Goal: Information Seeking & Learning: Check status

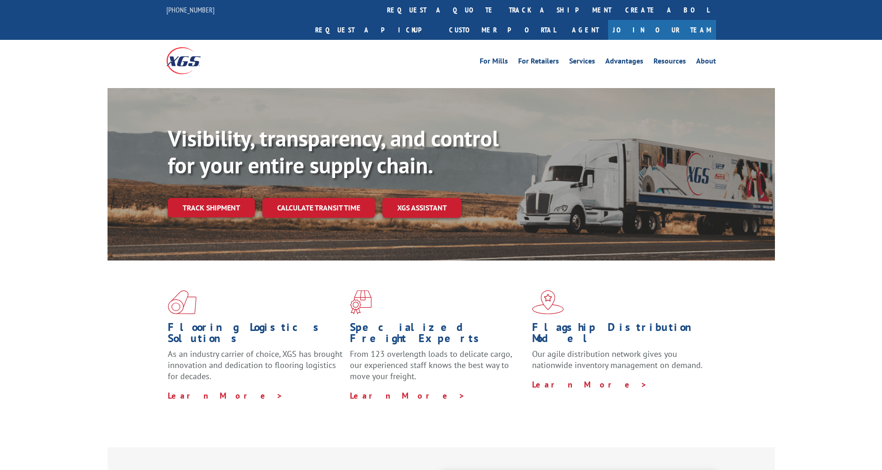
click at [221, 198] on link "Track shipment" at bounding box center [211, 207] width 87 height 19
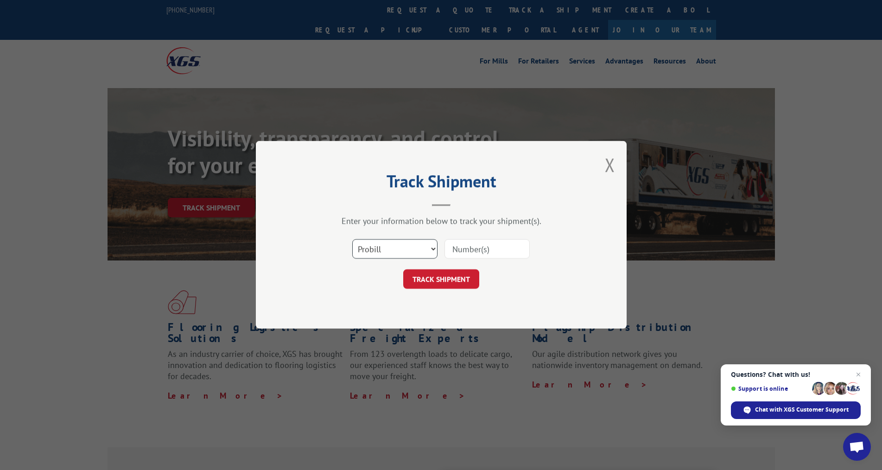
click at [425, 248] on select "Select category... Probill BOL PO" at bounding box center [394, 249] width 85 height 19
click at [352, 240] on select "Select category... Probill BOL PO" at bounding box center [394, 249] width 85 height 19
click at [471, 250] on input at bounding box center [487, 249] width 85 height 19
type input "92925D-65301"
click at [445, 276] on button "TRACK SHIPMENT" at bounding box center [441, 279] width 76 height 19
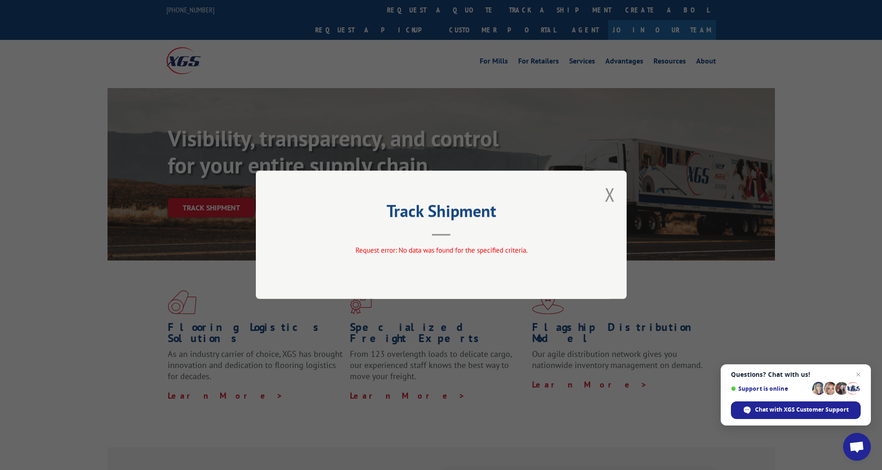
click at [618, 193] on div "Track Shipment Request error: No data was found for the specified criteria." at bounding box center [441, 235] width 371 height 128
click at [608, 193] on button "Close modal" at bounding box center [610, 194] width 10 height 25
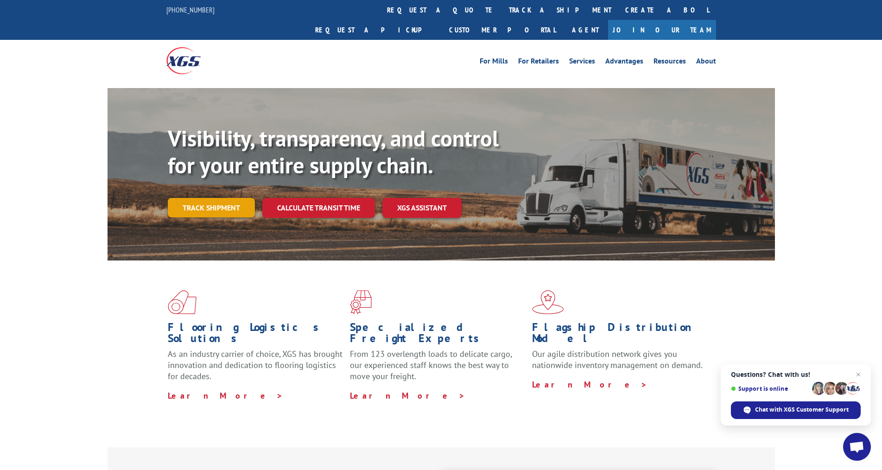
click at [216, 198] on link "Track shipment" at bounding box center [211, 207] width 87 height 19
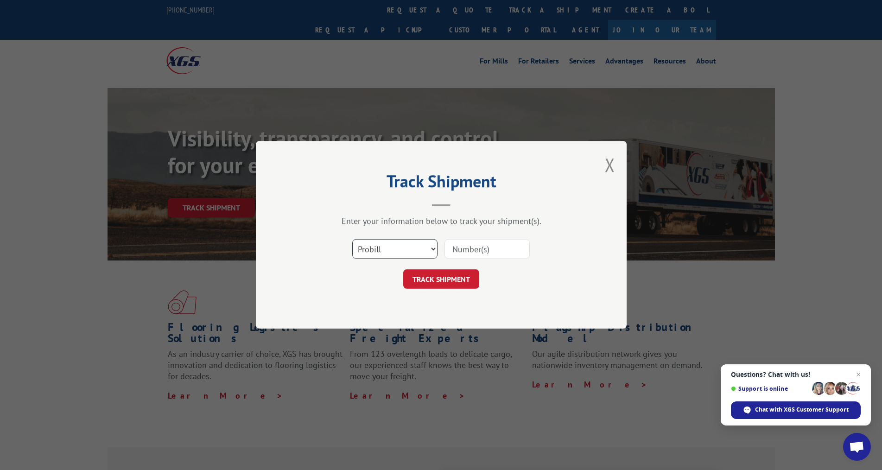
drag, startPoint x: 436, startPoint y: 248, endPoint x: 430, endPoint y: 251, distance: 6.6
click at [432, 249] on select "Select category... Probill BOL PO" at bounding box center [394, 249] width 85 height 19
select select "bol"
click at [352, 240] on select "Select category... Probill BOL PO" at bounding box center [394, 249] width 85 height 19
click at [468, 248] on input at bounding box center [487, 249] width 85 height 19
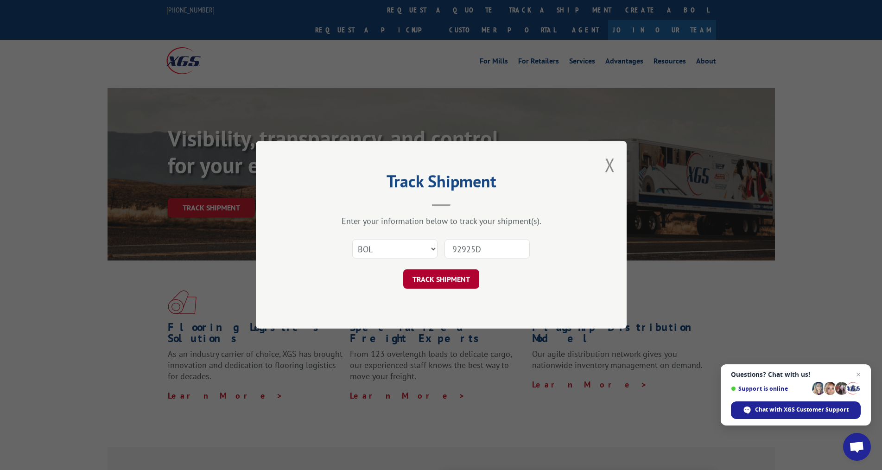
type input "92925D"
click at [456, 278] on button "TRACK SHIPMENT" at bounding box center [441, 279] width 76 height 19
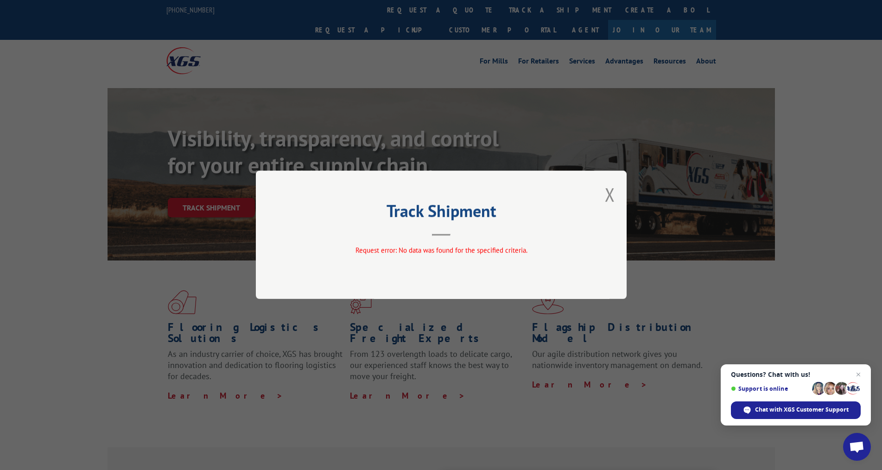
click at [614, 200] on button "Close modal" at bounding box center [610, 194] width 10 height 25
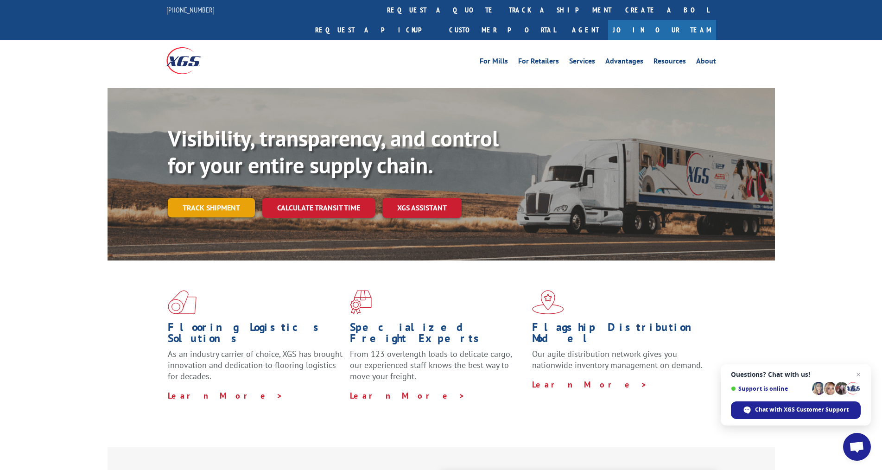
drag, startPoint x: 212, startPoint y: 190, endPoint x: 223, endPoint y: 204, distance: 18.2
click at [212, 198] on link "Track shipment" at bounding box center [211, 207] width 87 height 19
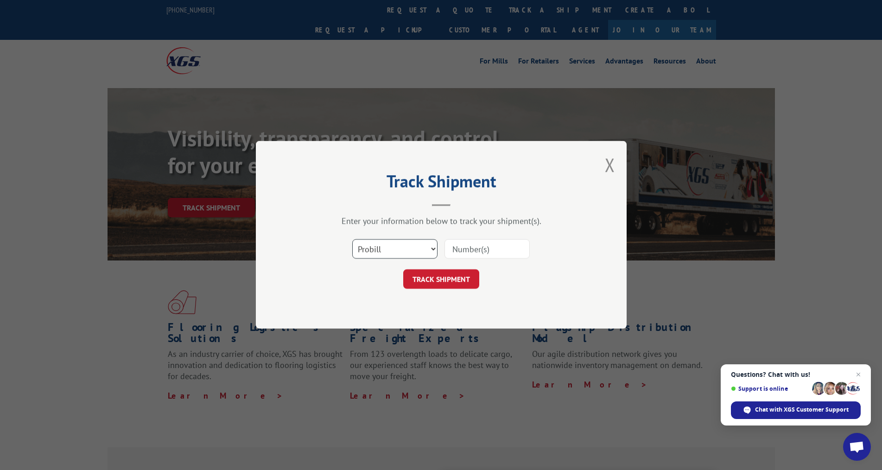
drag, startPoint x: 433, startPoint y: 246, endPoint x: 421, endPoint y: 251, distance: 12.9
click at [427, 248] on select "Select category... Probill BOL PO" at bounding box center [394, 249] width 85 height 19
select select "bol"
click at [352, 240] on select "Select category... Probill BOL PO" at bounding box center [394, 249] width 85 height 19
click at [458, 243] on input at bounding box center [487, 249] width 85 height 19
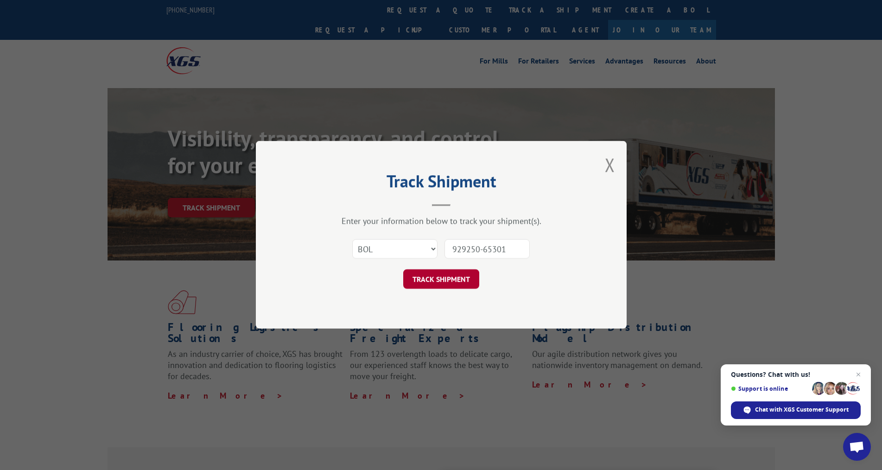
type input "929250-65301"
drag, startPoint x: 440, startPoint y: 280, endPoint x: 433, endPoint y: 280, distance: 6.5
click at [439, 280] on button "TRACK SHIPMENT" at bounding box center [441, 279] width 76 height 19
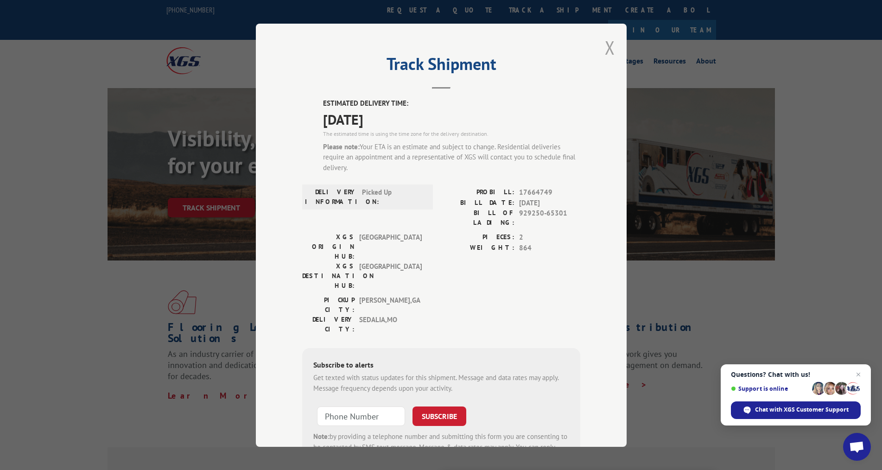
click at [458, 45] on button "Close modal" at bounding box center [610, 47] width 10 height 25
